Goal: Task Accomplishment & Management: Manage account settings

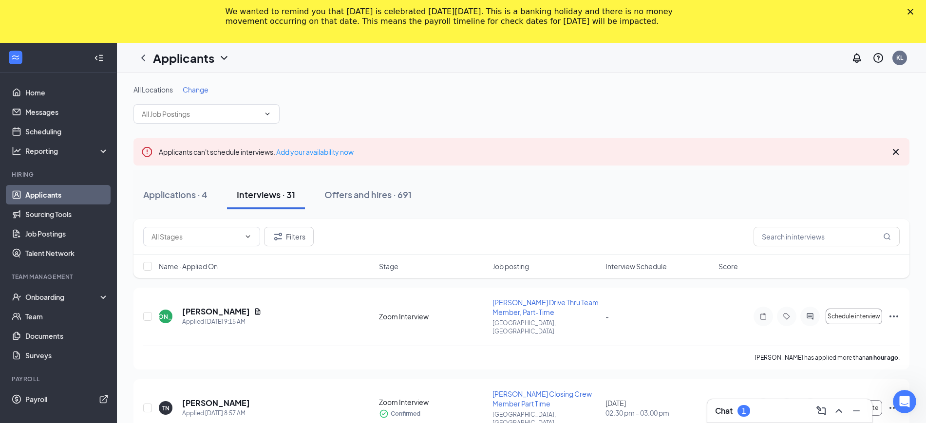
click at [916, 10] on div "We wanted to remind you that [DATE] is celebrated [DATE][DATE]. This is a banki…" at bounding box center [463, 16] width 926 height 25
click at [914, 11] on polygon "Close" at bounding box center [911, 12] width 6 height 6
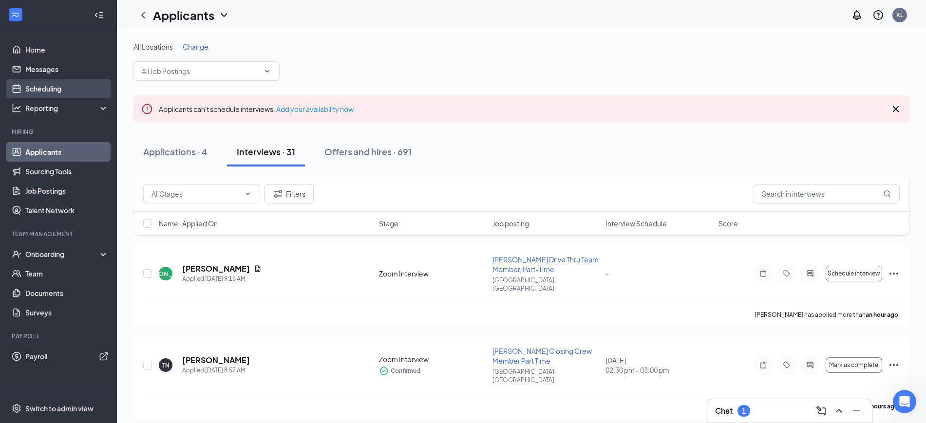
click at [32, 87] on link "Scheduling" at bounding box center [66, 88] width 83 height 19
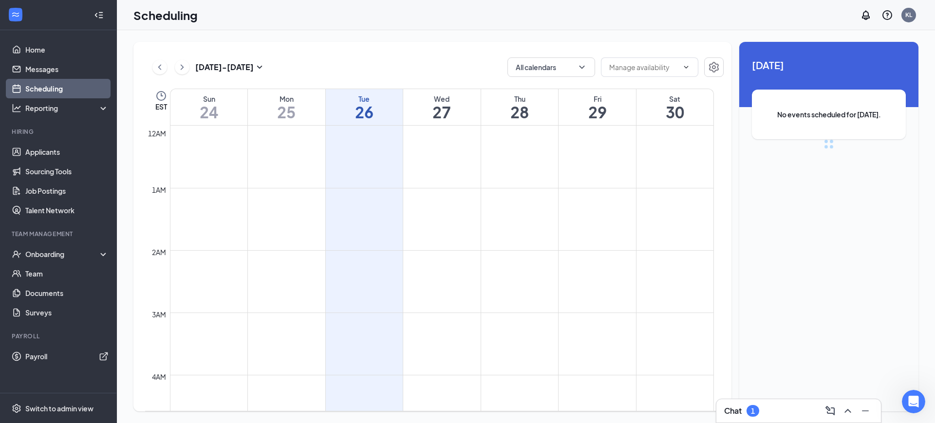
scroll to position [479, 0]
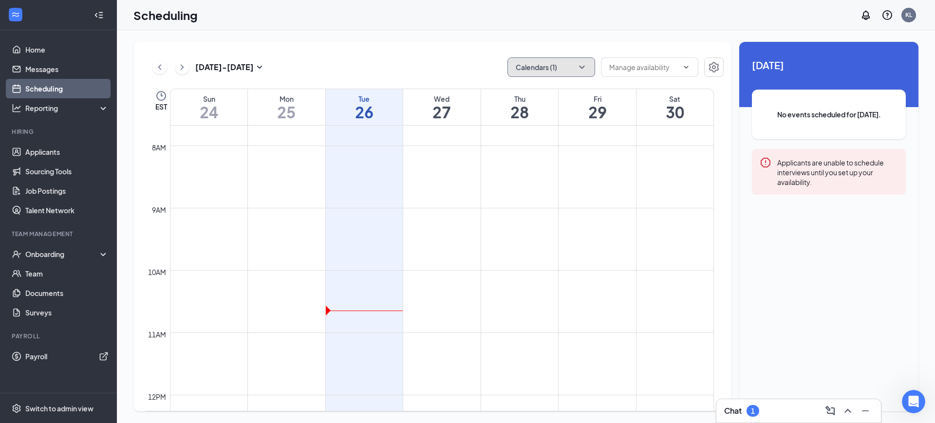
click at [572, 60] on button "Calendars (1)" at bounding box center [552, 66] width 88 height 19
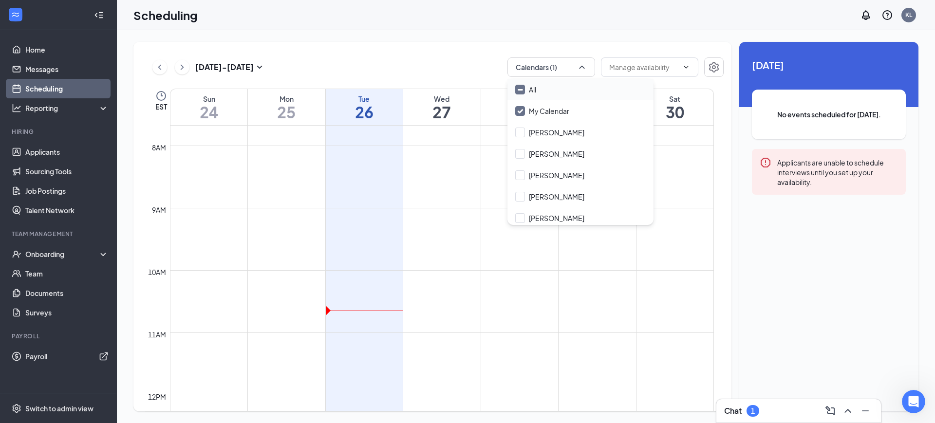
click at [519, 90] on input "All" at bounding box center [525, 90] width 21 height 10
checkbox input "true"
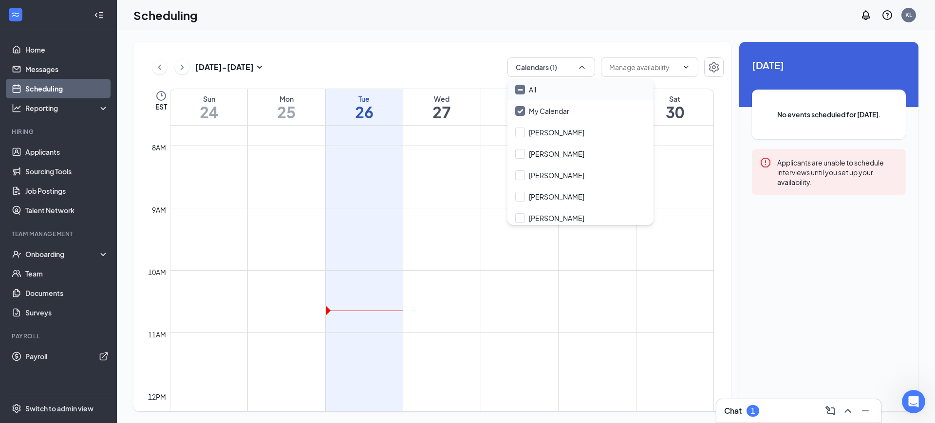
checkbox input "true"
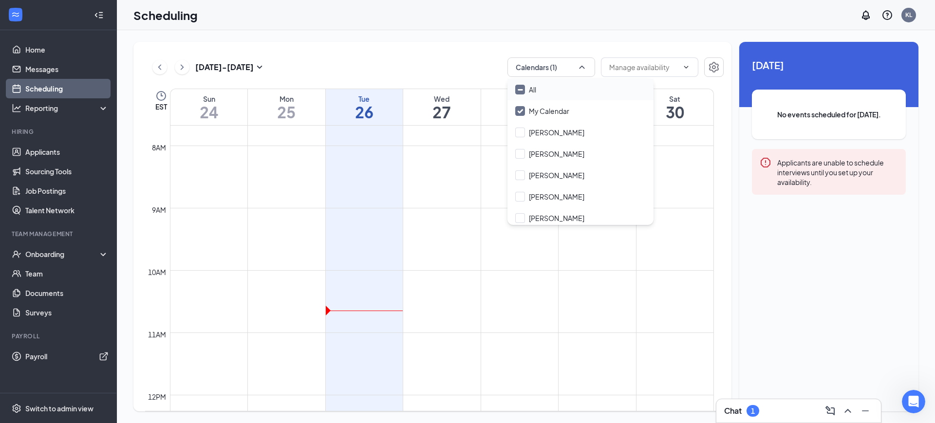
checkbox input "true"
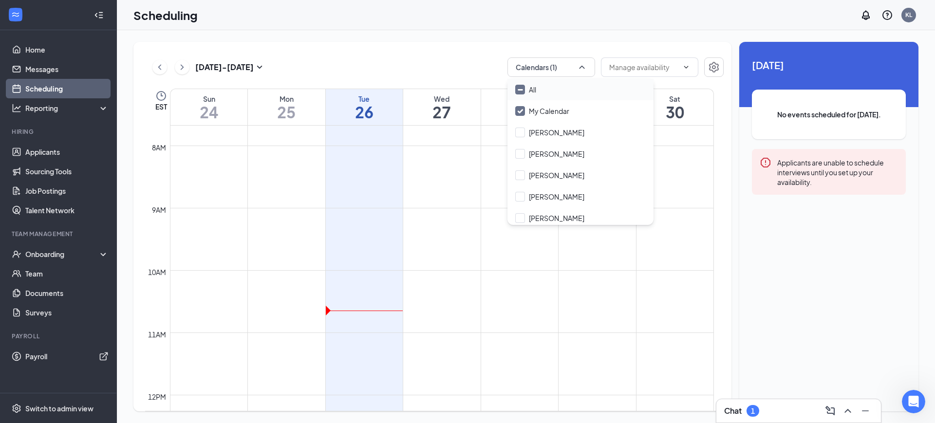
checkbox input "true"
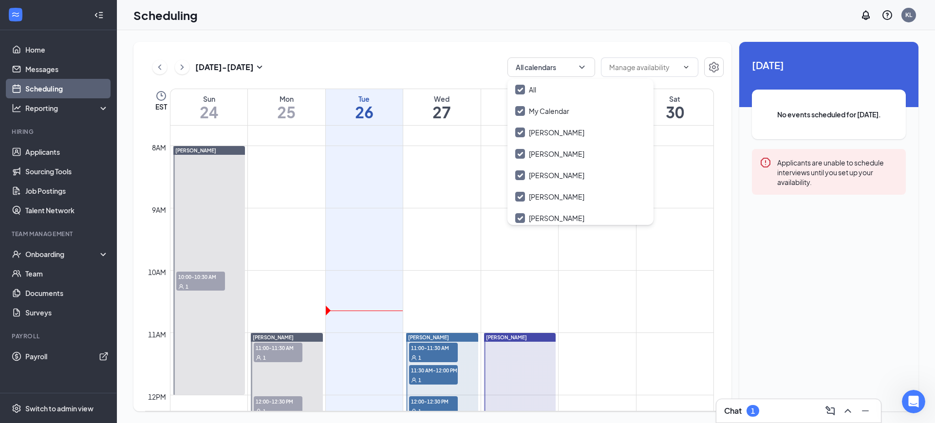
click at [439, 62] on div "[DATE] - [DATE] All calendars" at bounding box center [434, 66] width 579 height 19
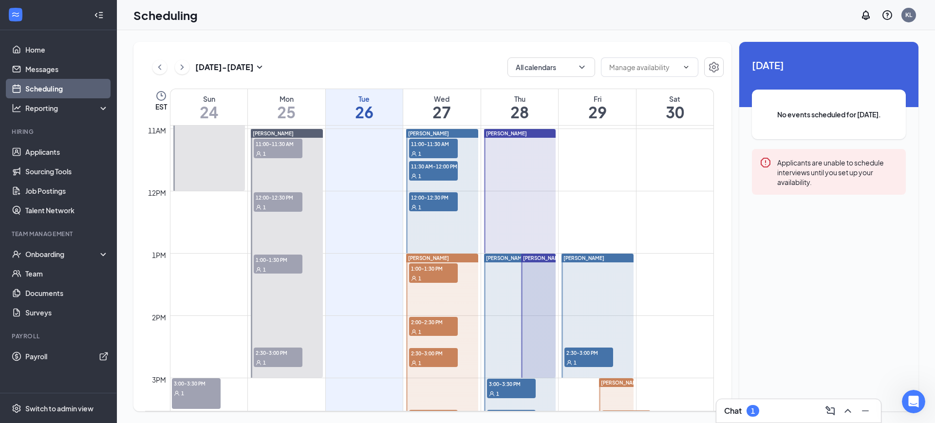
scroll to position [662, 0]
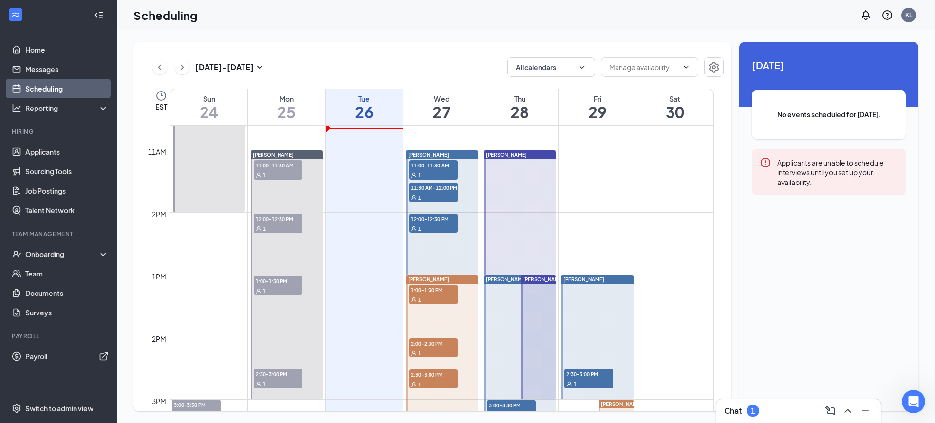
click at [531, 153] on div "[PERSON_NAME]" at bounding box center [520, 155] width 72 height 9
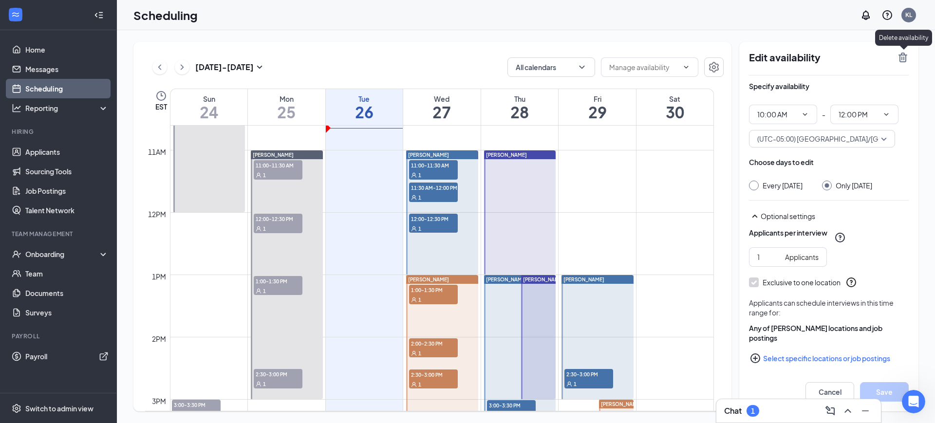
click at [902, 57] on icon "TrashOutline" at bounding box center [903, 58] width 9 height 10
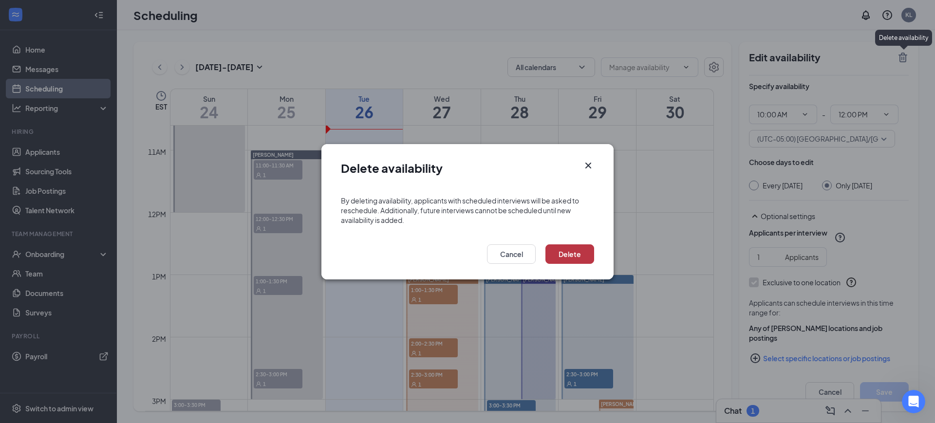
click at [559, 251] on button "Delete" at bounding box center [570, 254] width 49 height 19
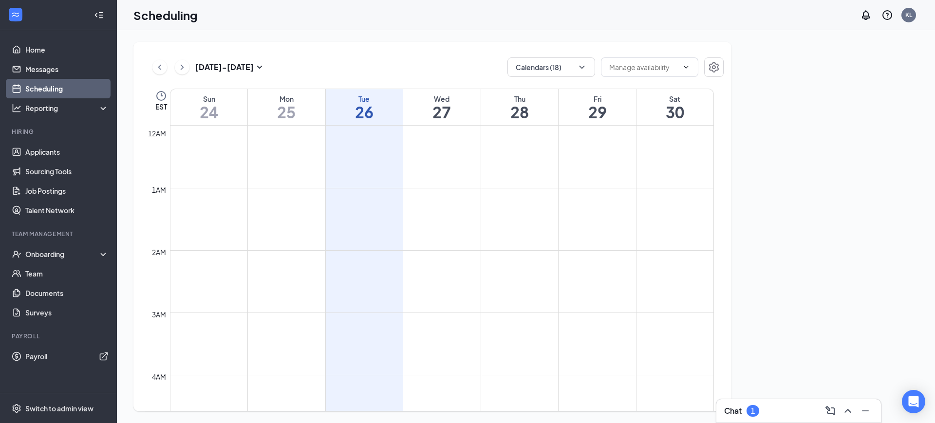
scroll to position [479, 0]
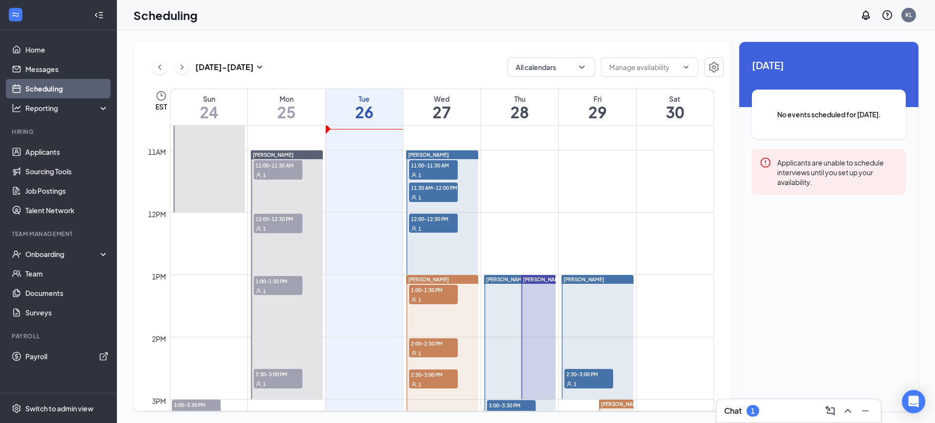
scroll to position [783, 0]
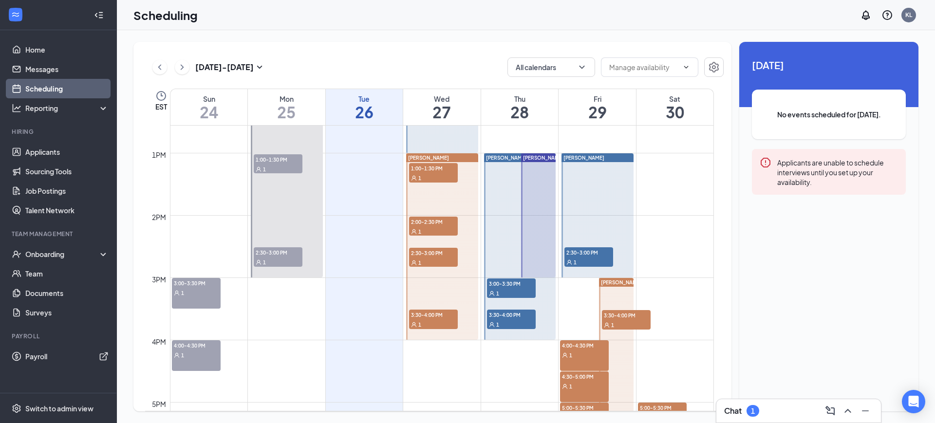
click at [549, 157] on span "[PERSON_NAME]" at bounding box center [543, 158] width 41 height 6
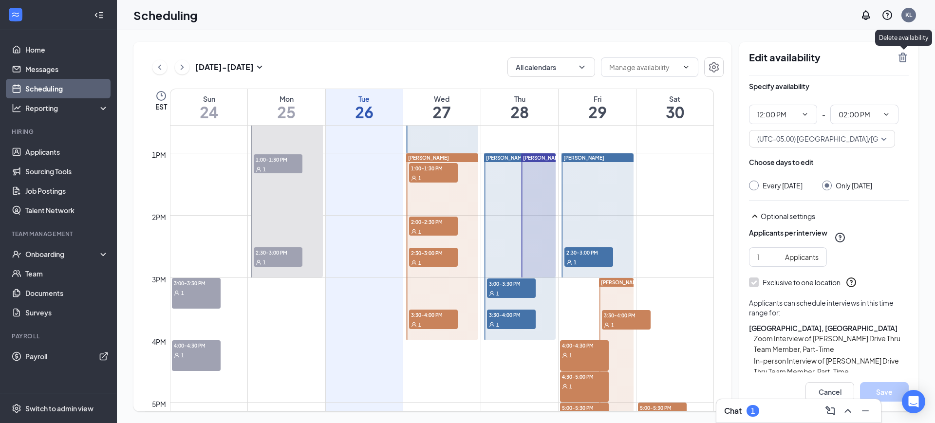
click at [902, 56] on icon "TrashOutline" at bounding box center [903, 58] width 12 height 12
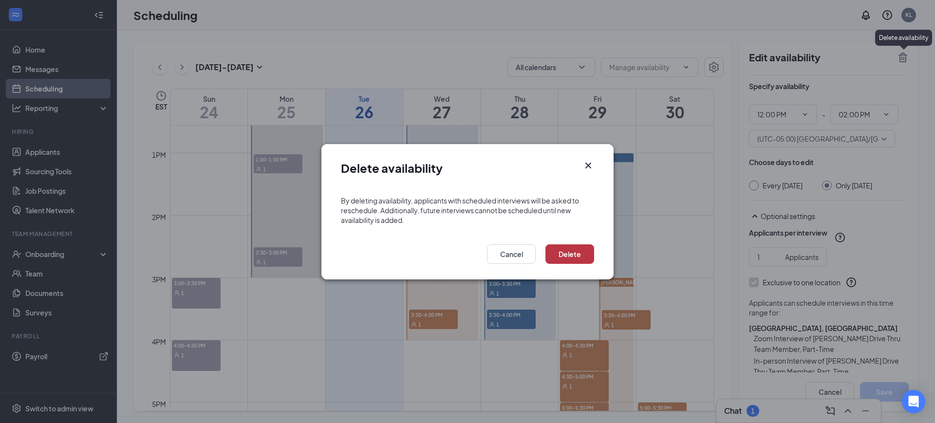
click at [573, 256] on button "Delete" at bounding box center [570, 254] width 49 height 19
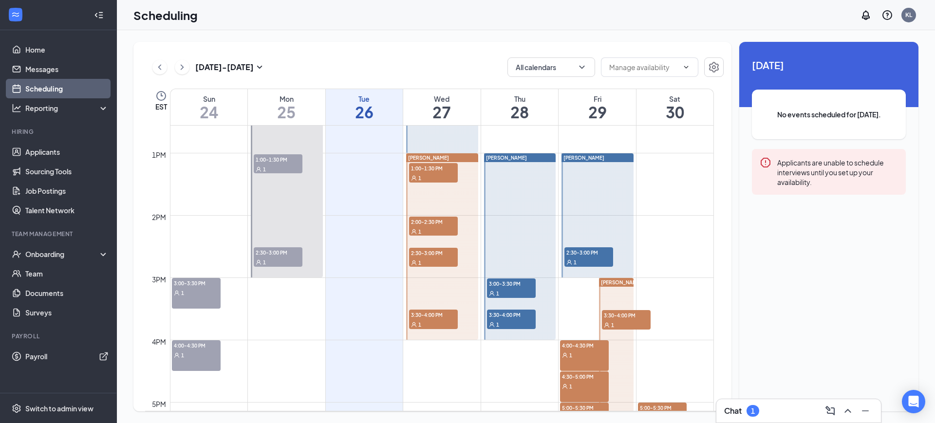
scroll to position [723, 0]
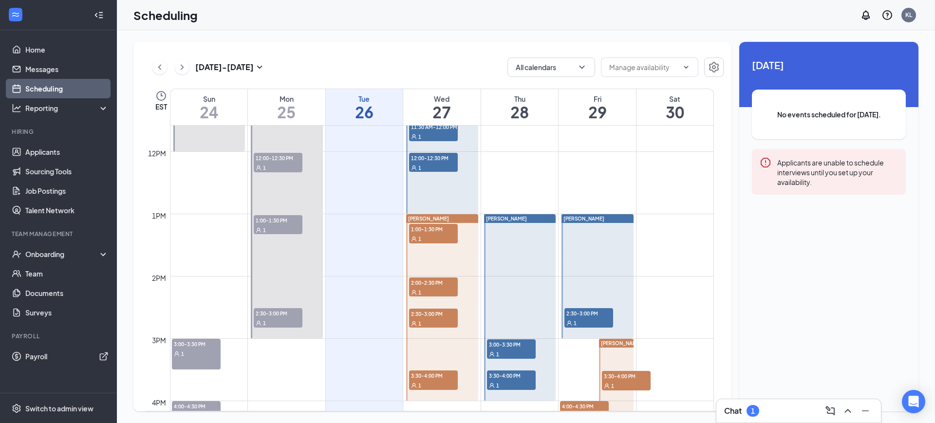
click at [769, 412] on div "Chat 1" at bounding box center [798, 411] width 149 height 16
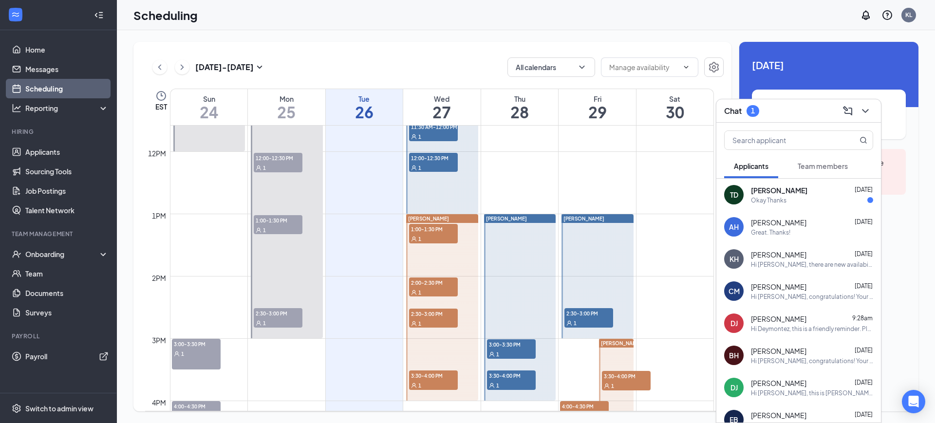
click at [809, 197] on div "Okay Thanks" at bounding box center [812, 200] width 122 height 8
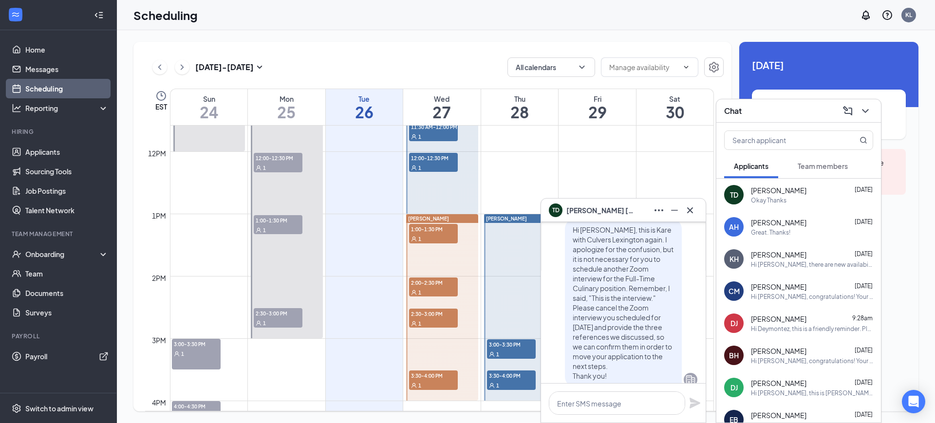
scroll to position [0, 0]
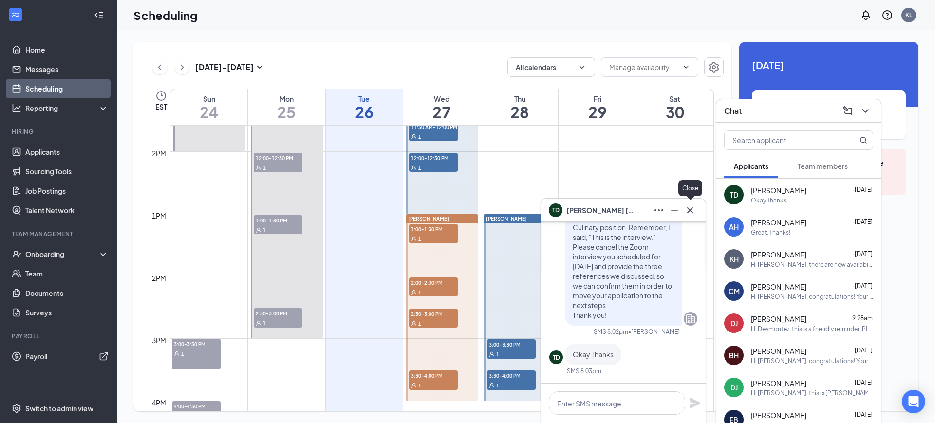
click at [693, 210] on icon "Cross" at bounding box center [691, 211] width 12 height 12
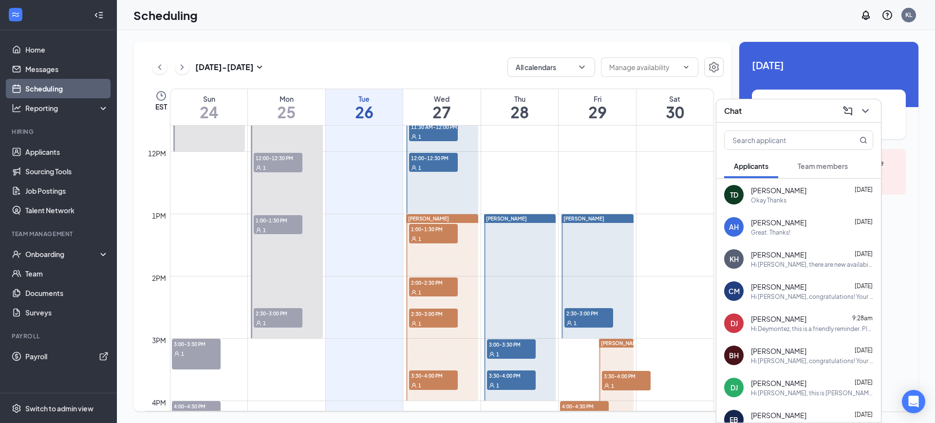
click at [509, 351] on div "1" at bounding box center [511, 354] width 49 height 10
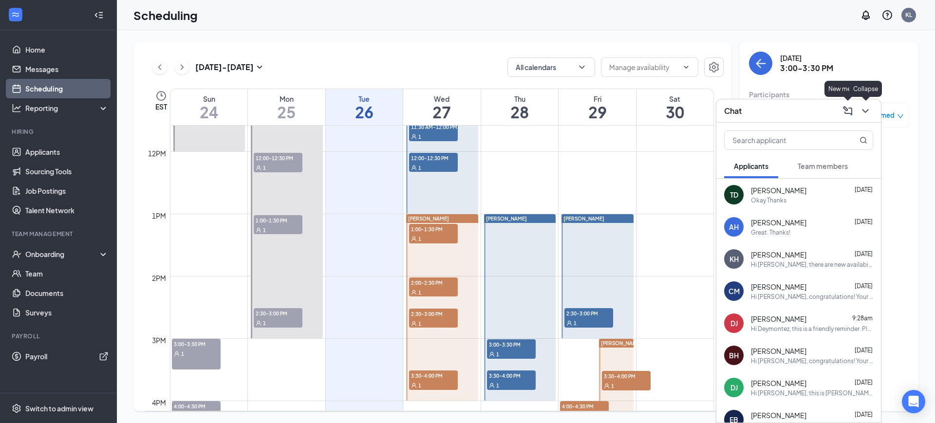
click at [866, 107] on icon "ChevronDown" at bounding box center [866, 111] width 12 height 12
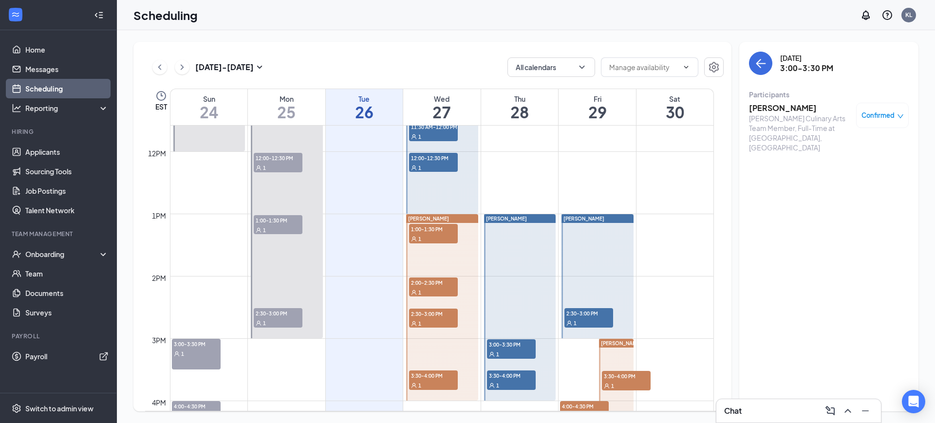
click at [515, 383] on div "1" at bounding box center [511, 386] width 49 height 10
click at [521, 345] on span "3:00-3:30 PM" at bounding box center [511, 345] width 49 height 10
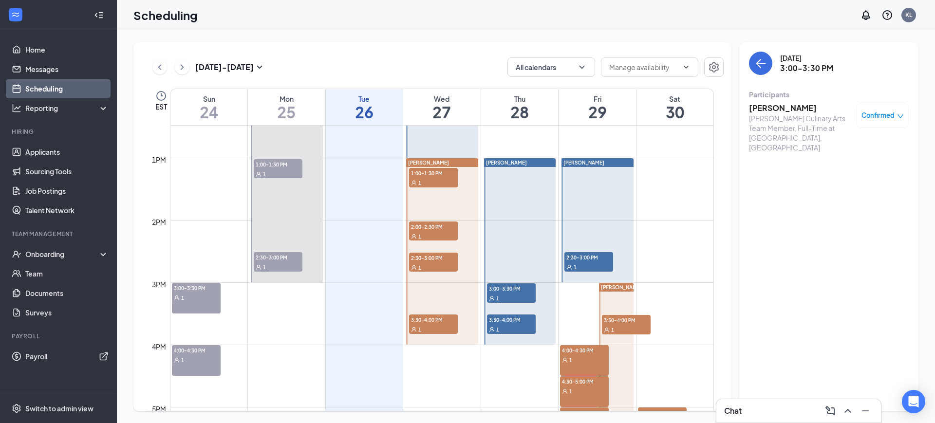
scroll to position [844, 0]
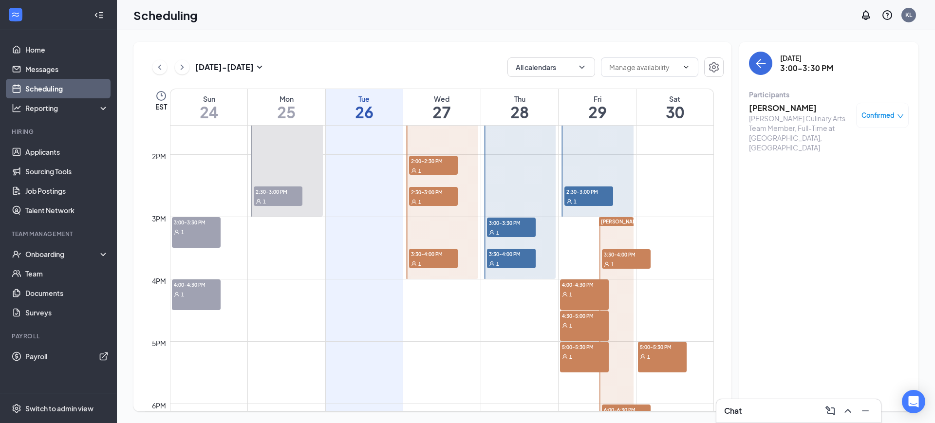
click at [590, 291] on div "1" at bounding box center [584, 294] width 49 height 10
click at [590, 323] on div "1" at bounding box center [584, 326] width 49 height 10
click at [590, 352] on div "1" at bounding box center [584, 357] width 49 height 10
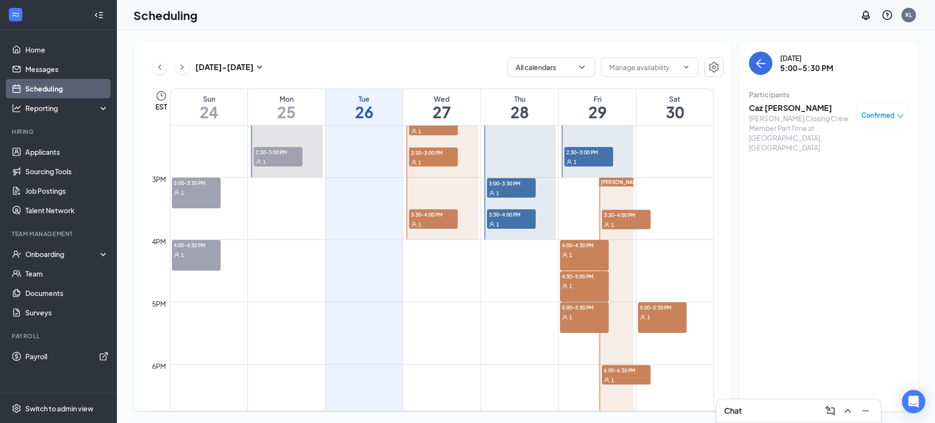
scroll to position [905, 0]
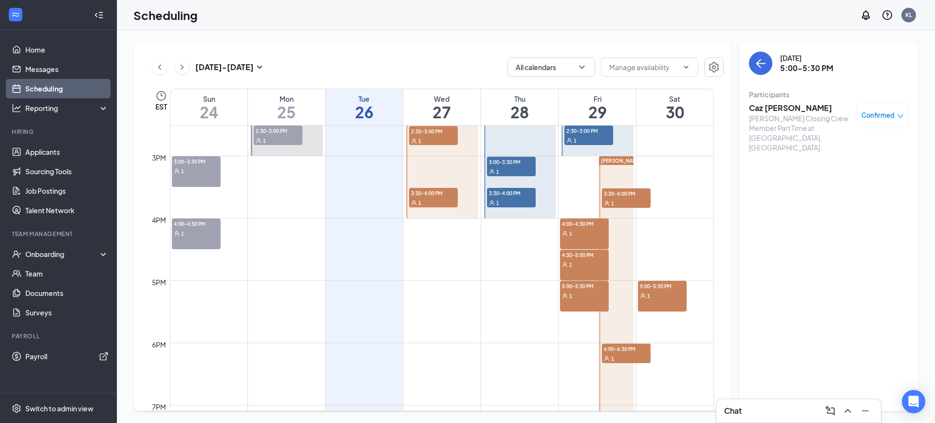
click at [620, 353] on span "6:00-6:30 PM" at bounding box center [626, 349] width 49 height 10
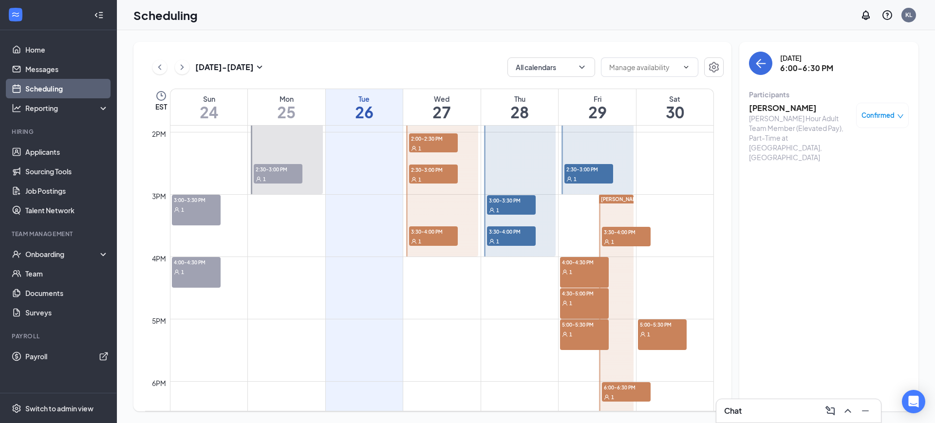
scroll to position [905, 0]
